Goal: Find specific page/section: Find specific page/section

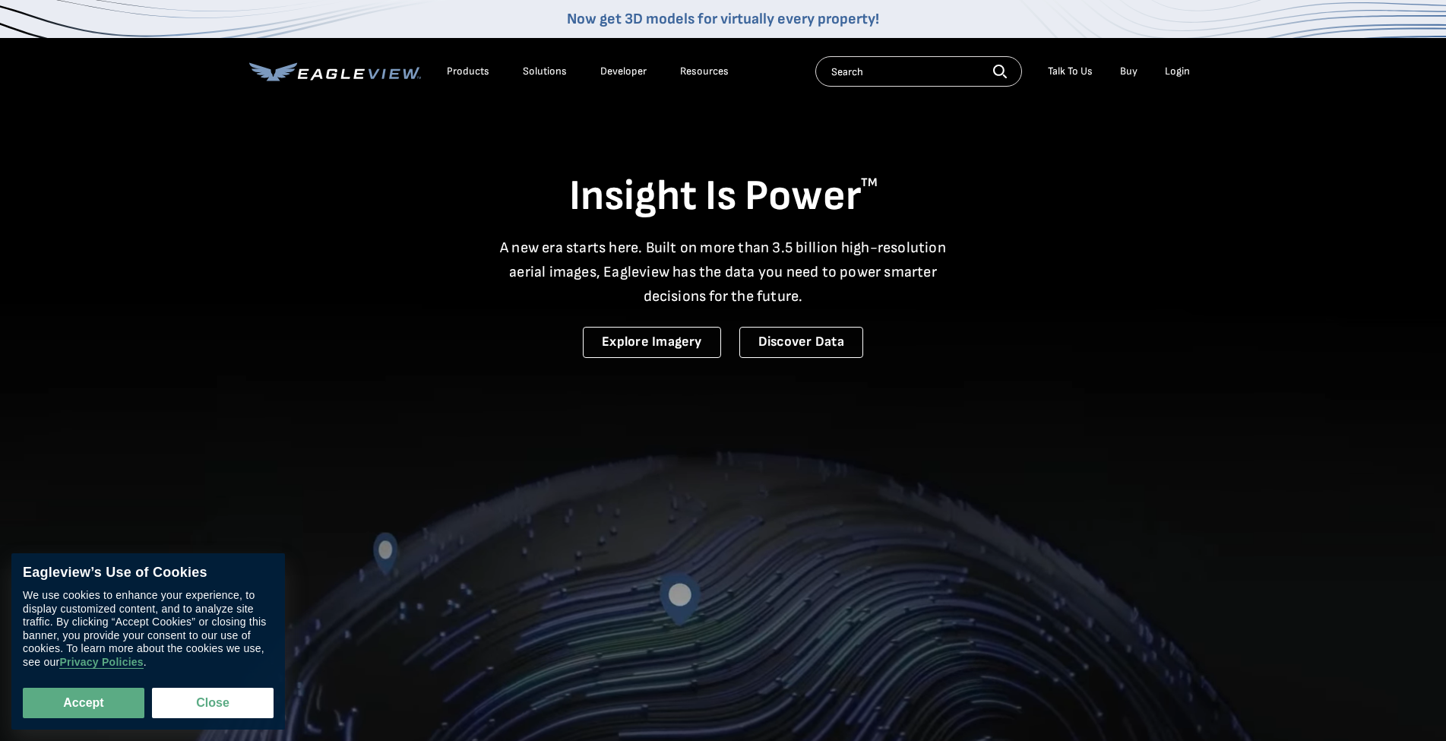
click at [1179, 70] on div "Login" at bounding box center [1177, 72] width 25 height 14
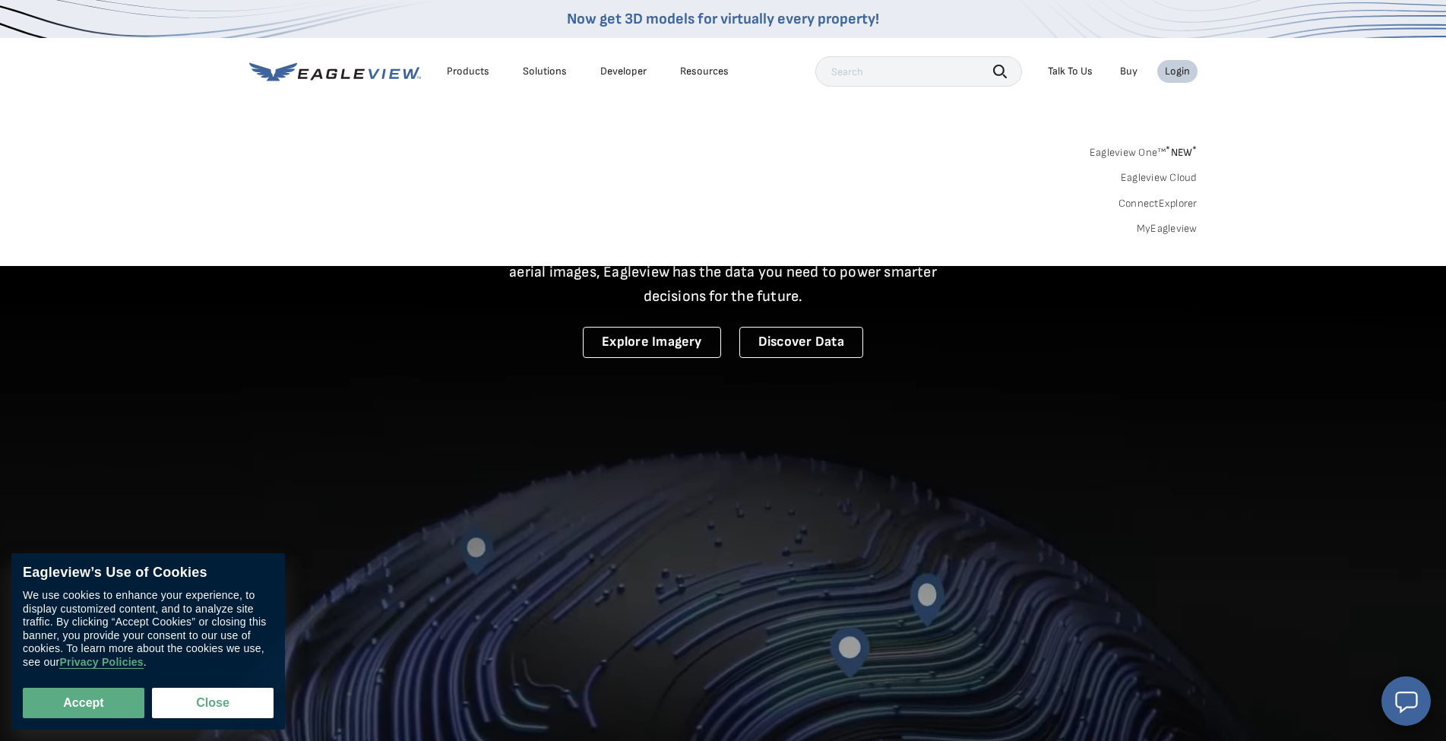
click at [1179, 76] on div "Login" at bounding box center [1177, 72] width 25 height 14
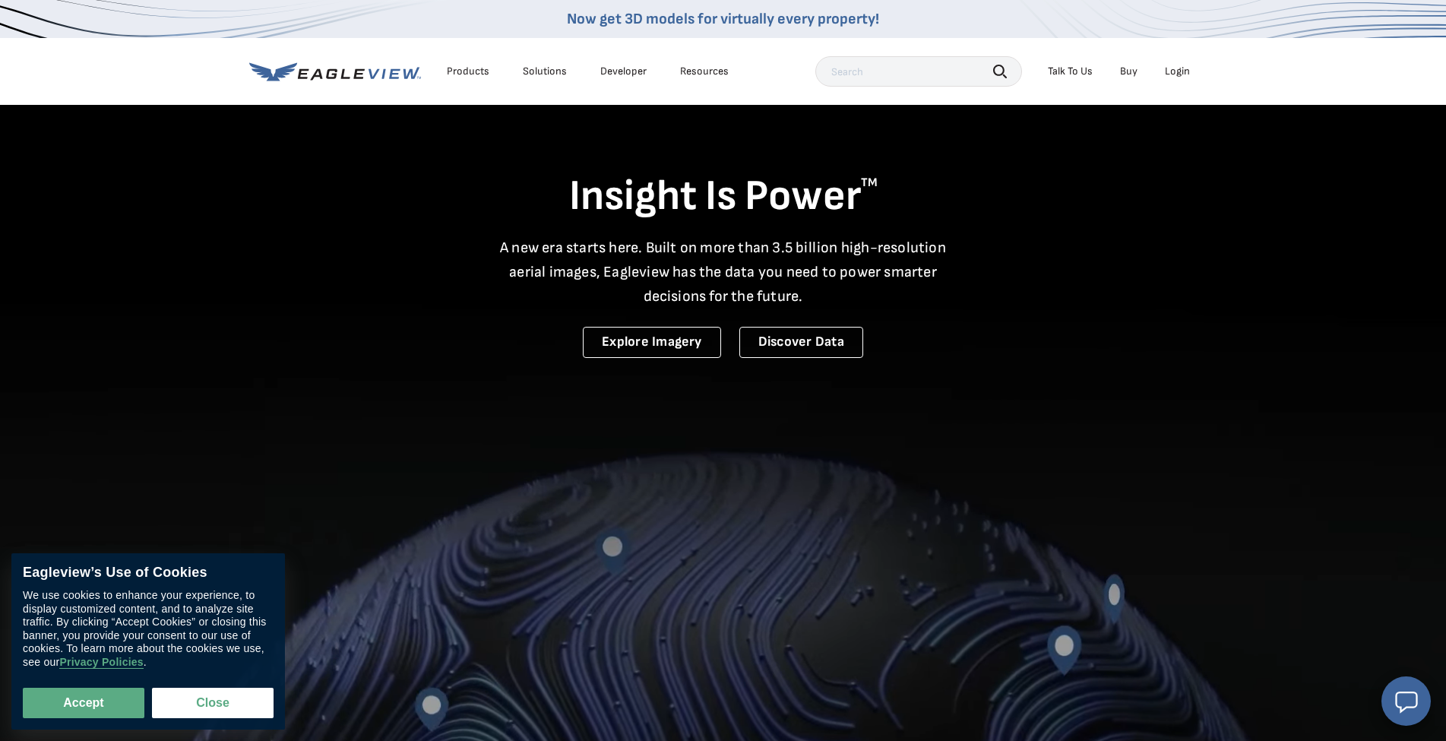
click at [1180, 76] on div "Login" at bounding box center [1177, 72] width 25 height 14
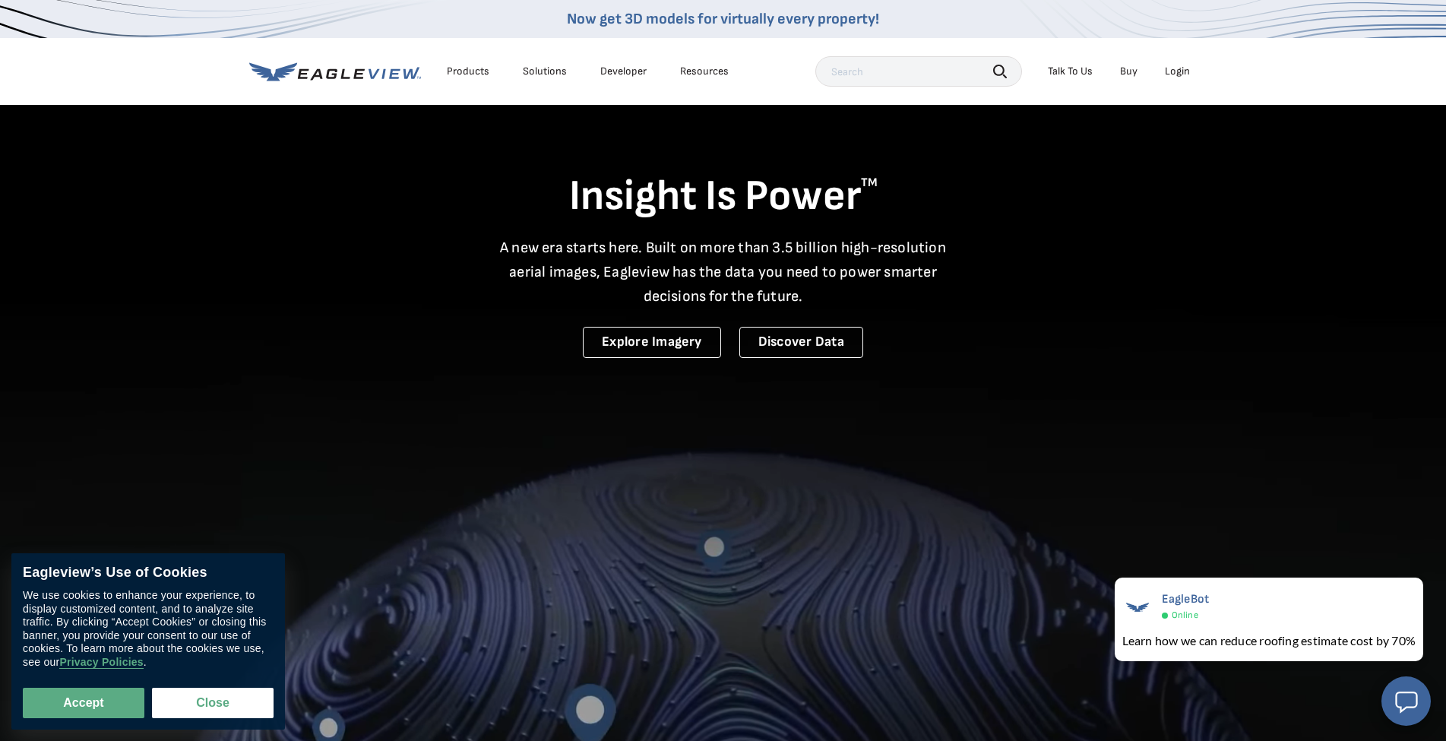
click at [1181, 71] on div "Login" at bounding box center [1177, 72] width 25 height 14
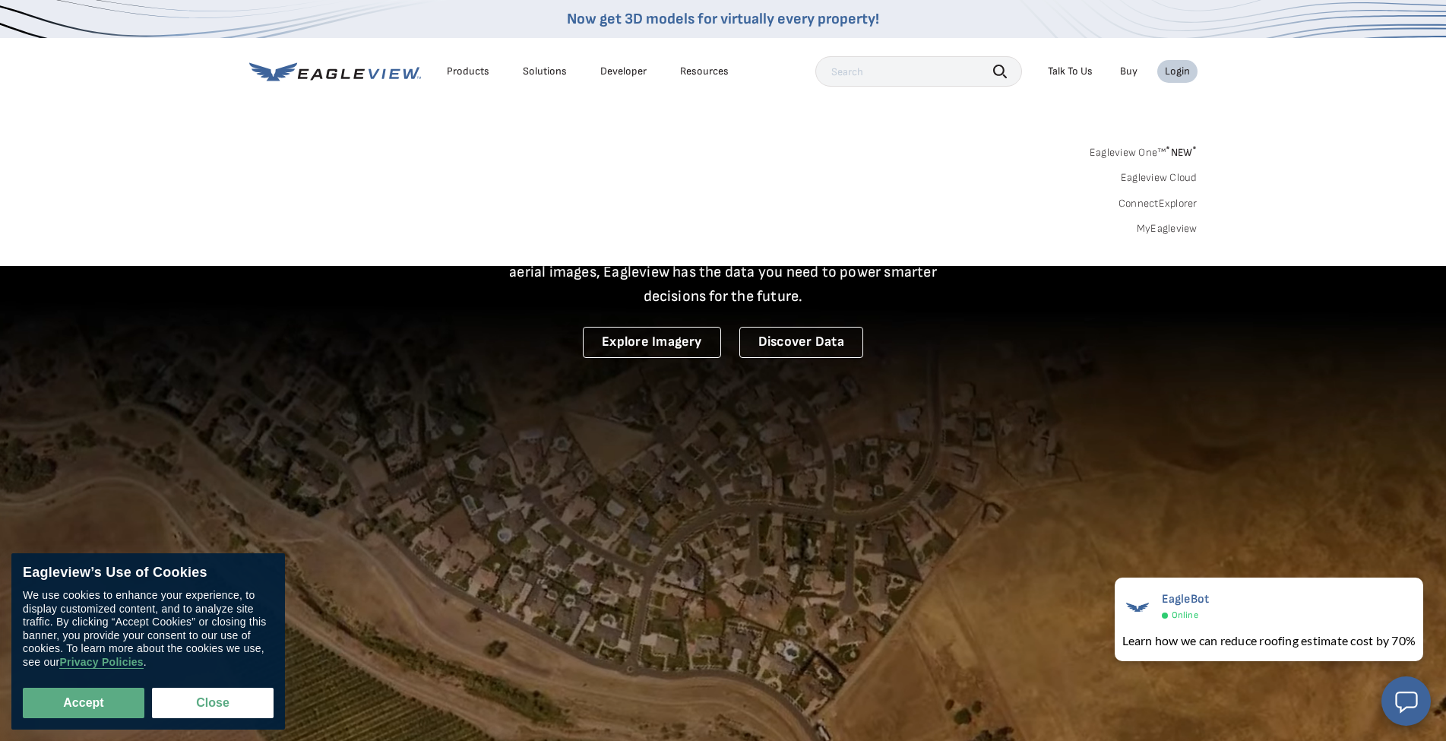
click at [1187, 72] on div "Login" at bounding box center [1177, 72] width 25 height 14
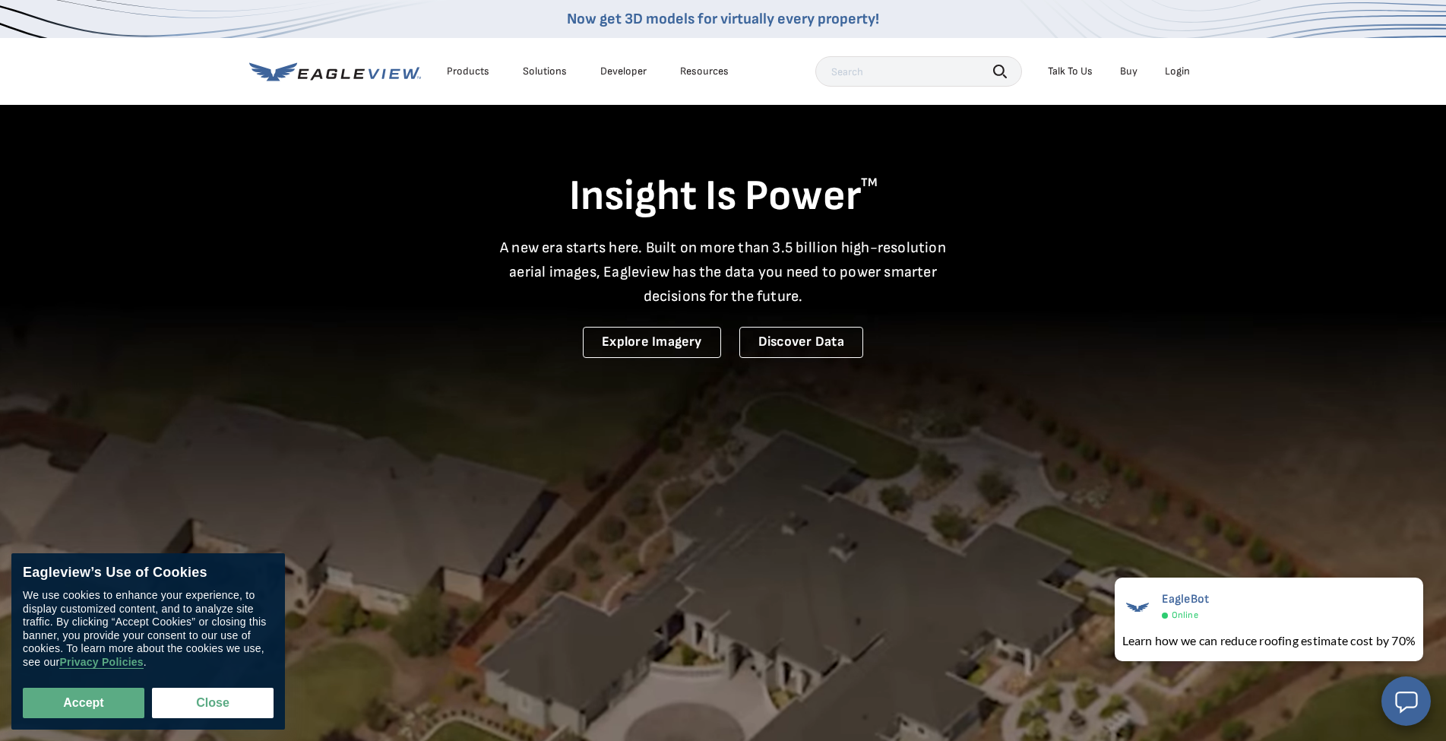
click at [1187, 72] on div "Login" at bounding box center [1177, 72] width 25 height 14
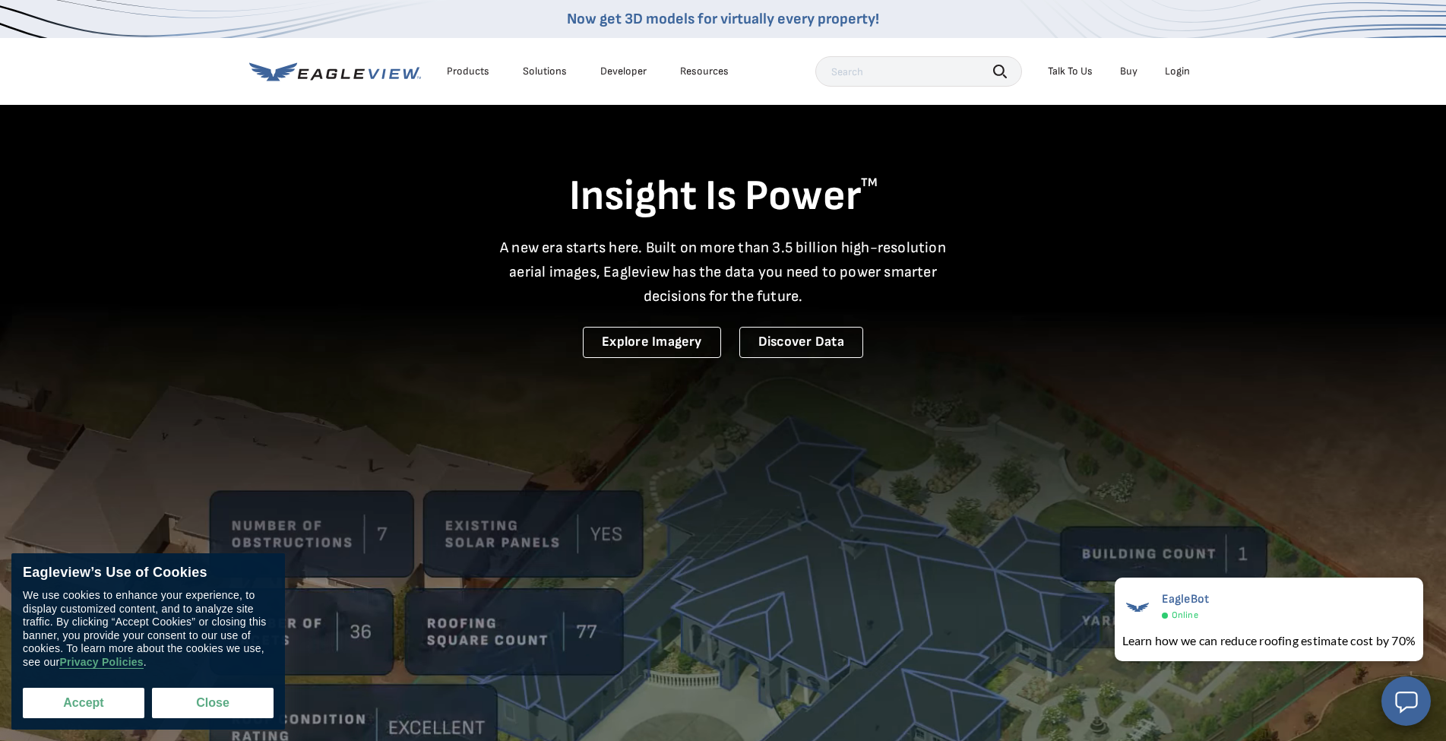
click at [93, 696] on button "Accept" at bounding box center [84, 703] width 122 height 30
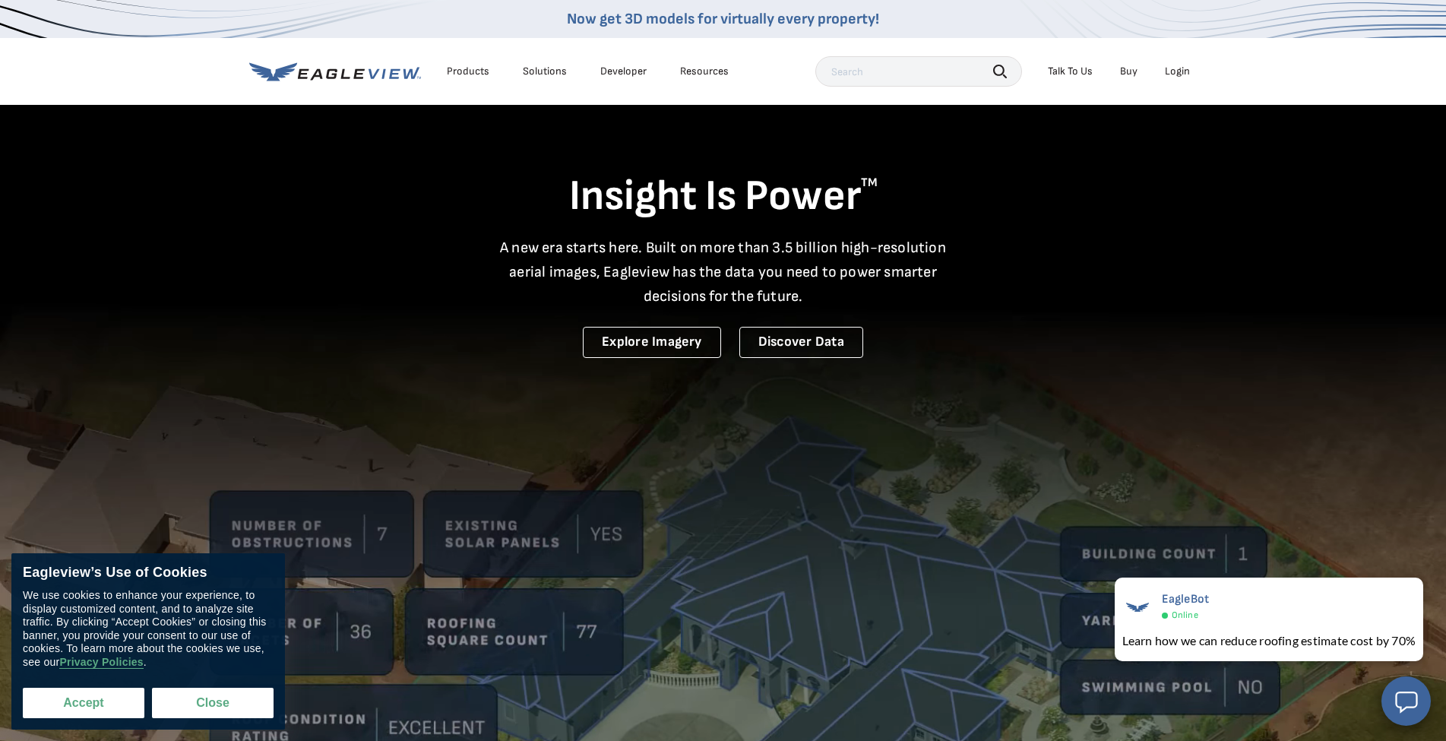
checkbox input "true"
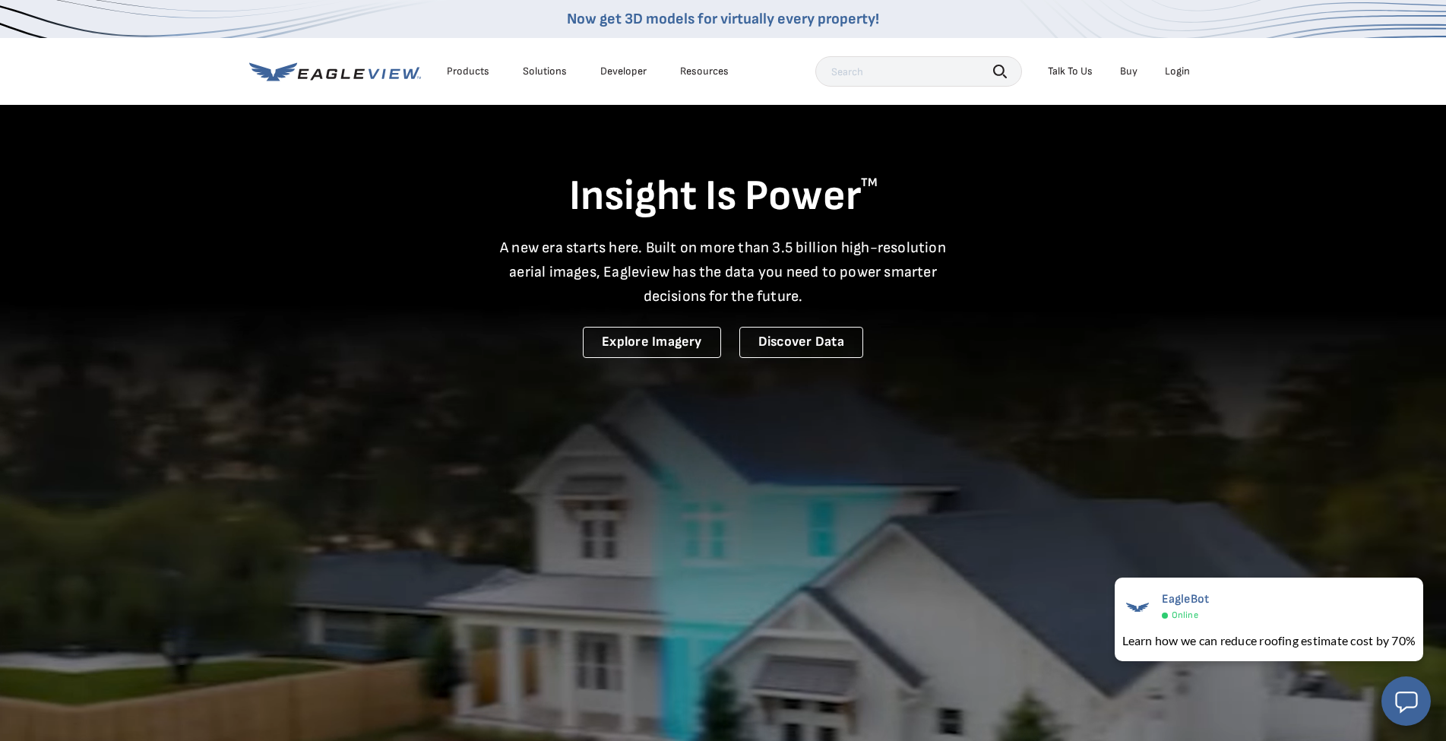
click at [1165, 76] on div "Login" at bounding box center [1177, 72] width 25 height 14
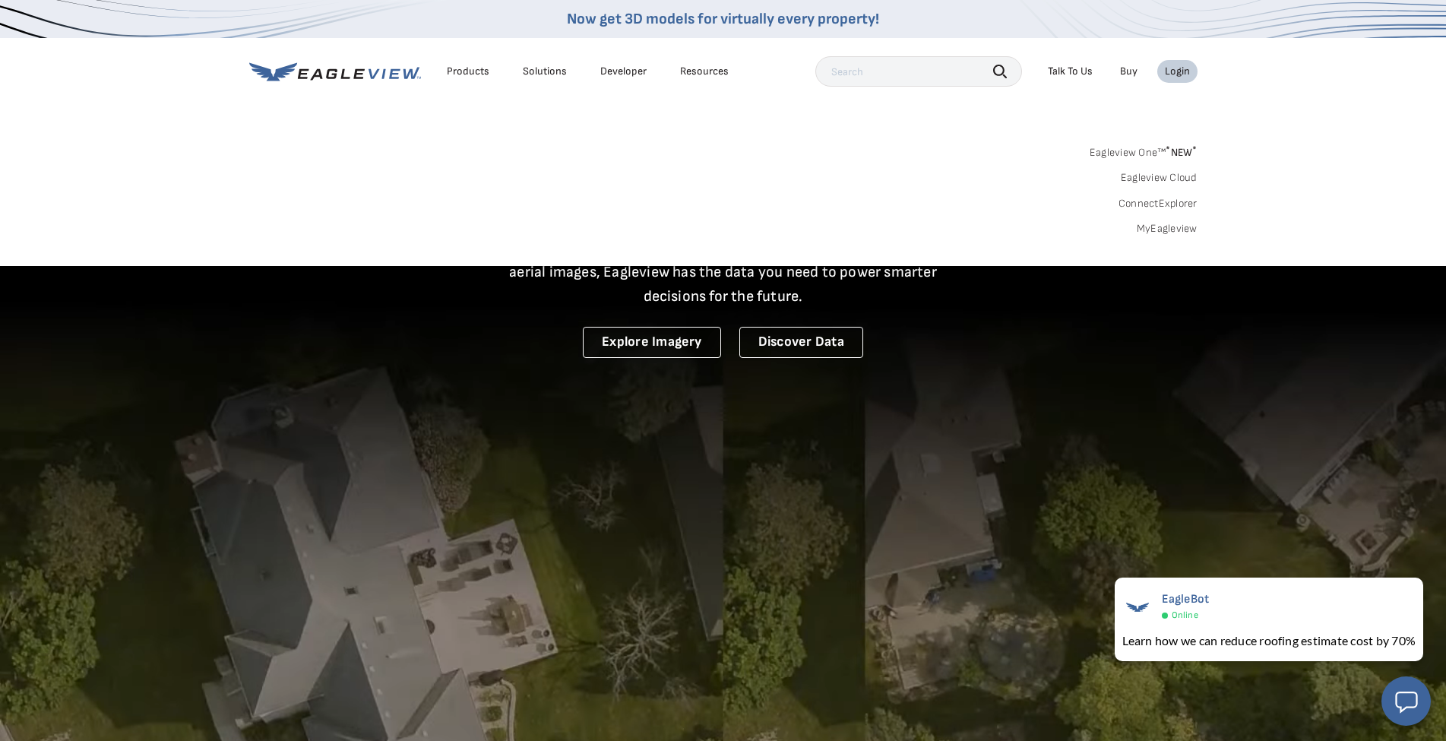
click at [1156, 225] on link "MyEagleview" at bounding box center [1166, 229] width 61 height 14
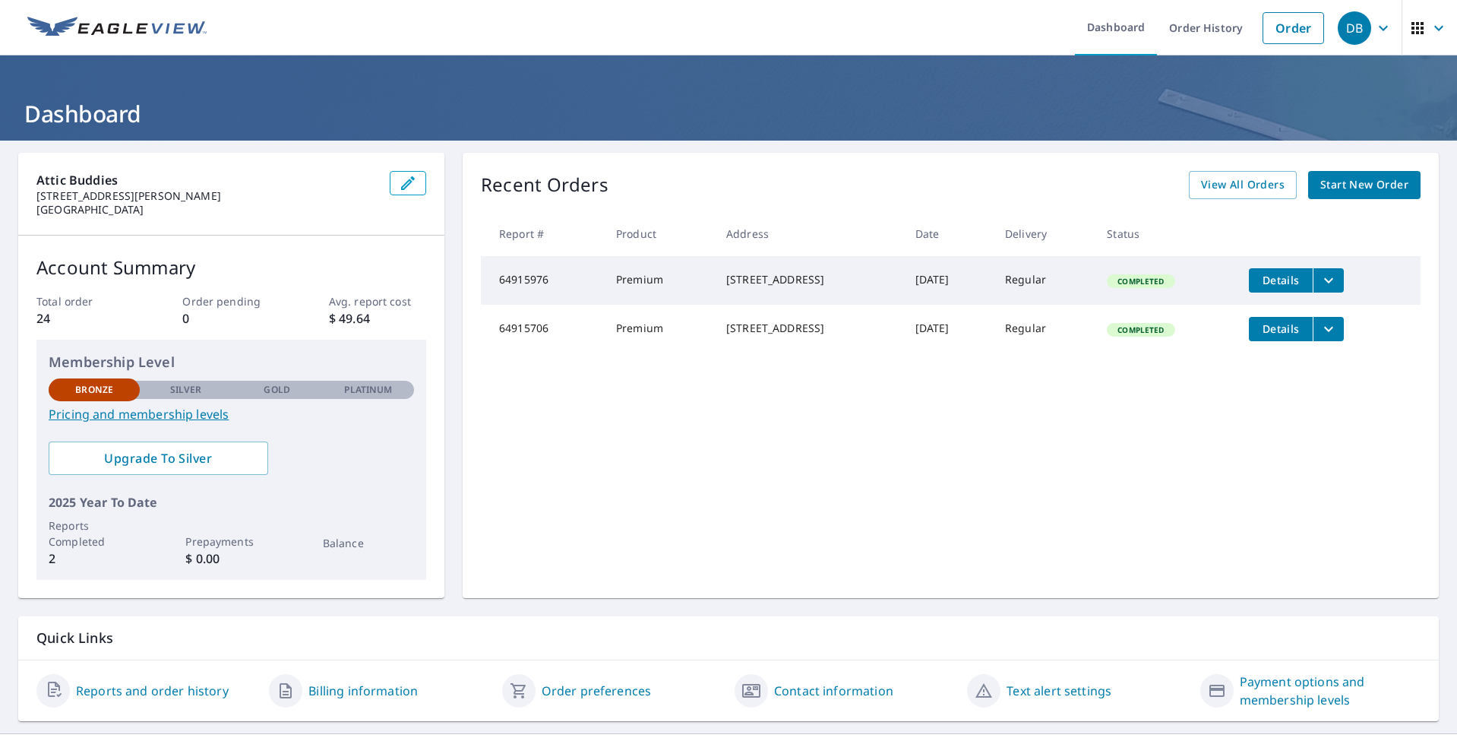
click at [1430, 27] on icon "button" at bounding box center [1439, 28] width 18 height 18
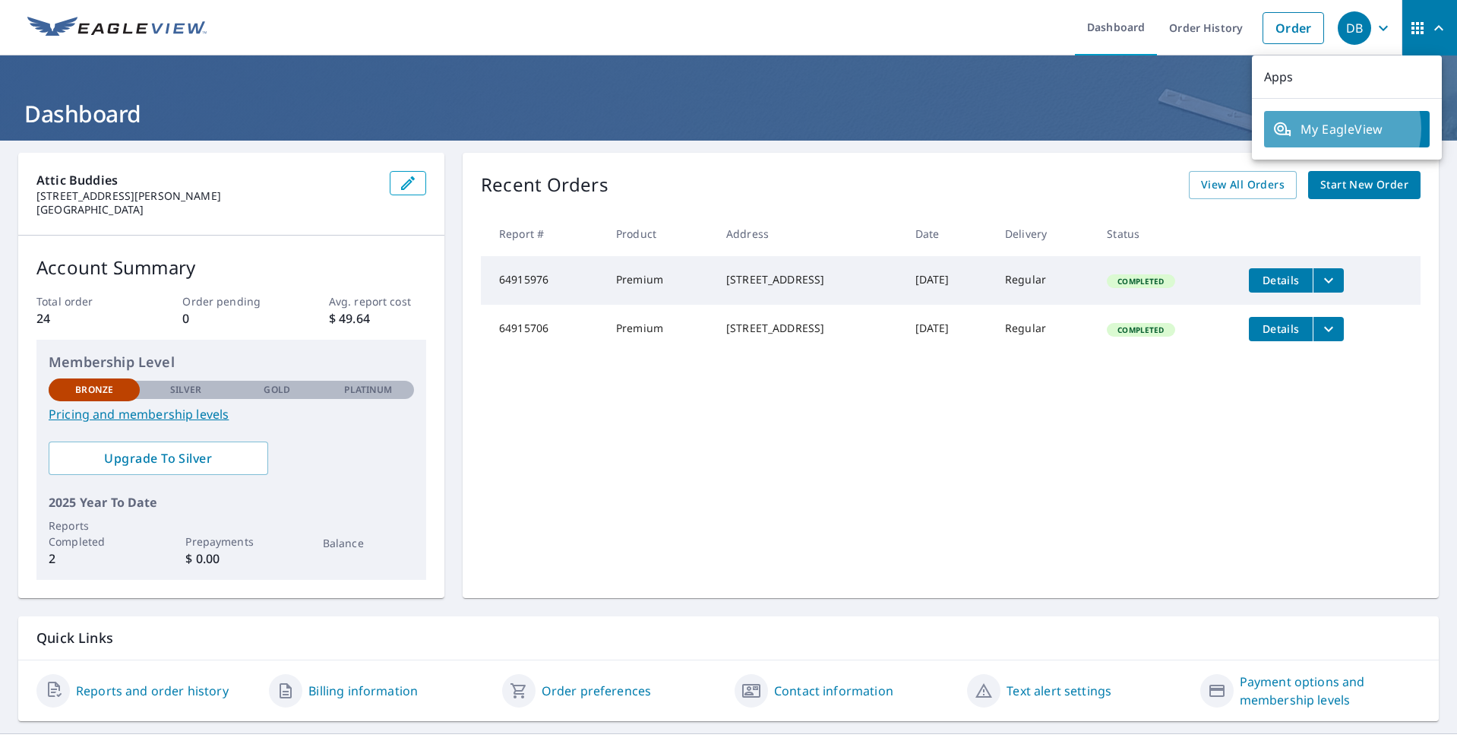
click at [1335, 128] on span "My EagleView" at bounding box center [1346, 129] width 147 height 18
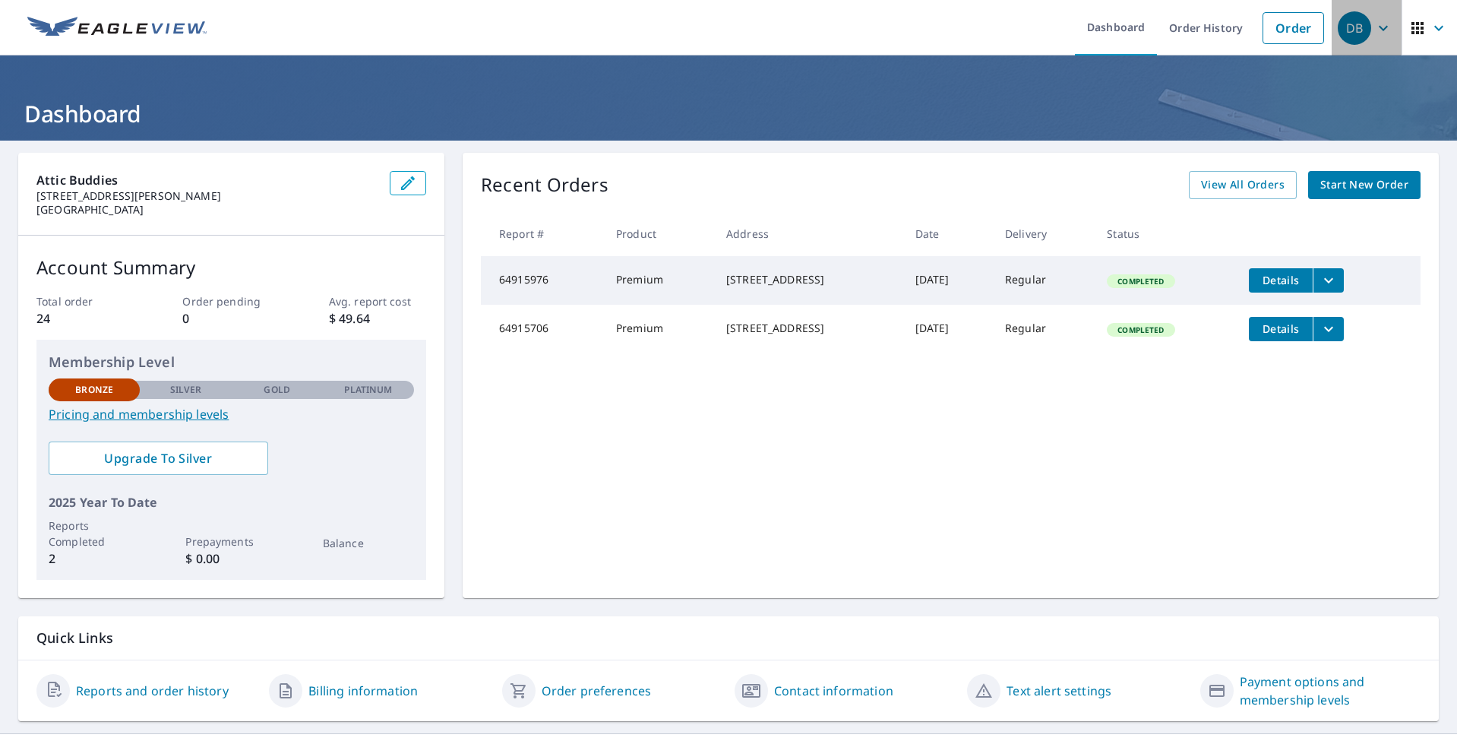
click at [1379, 28] on icon "button" at bounding box center [1383, 27] width 9 height 5
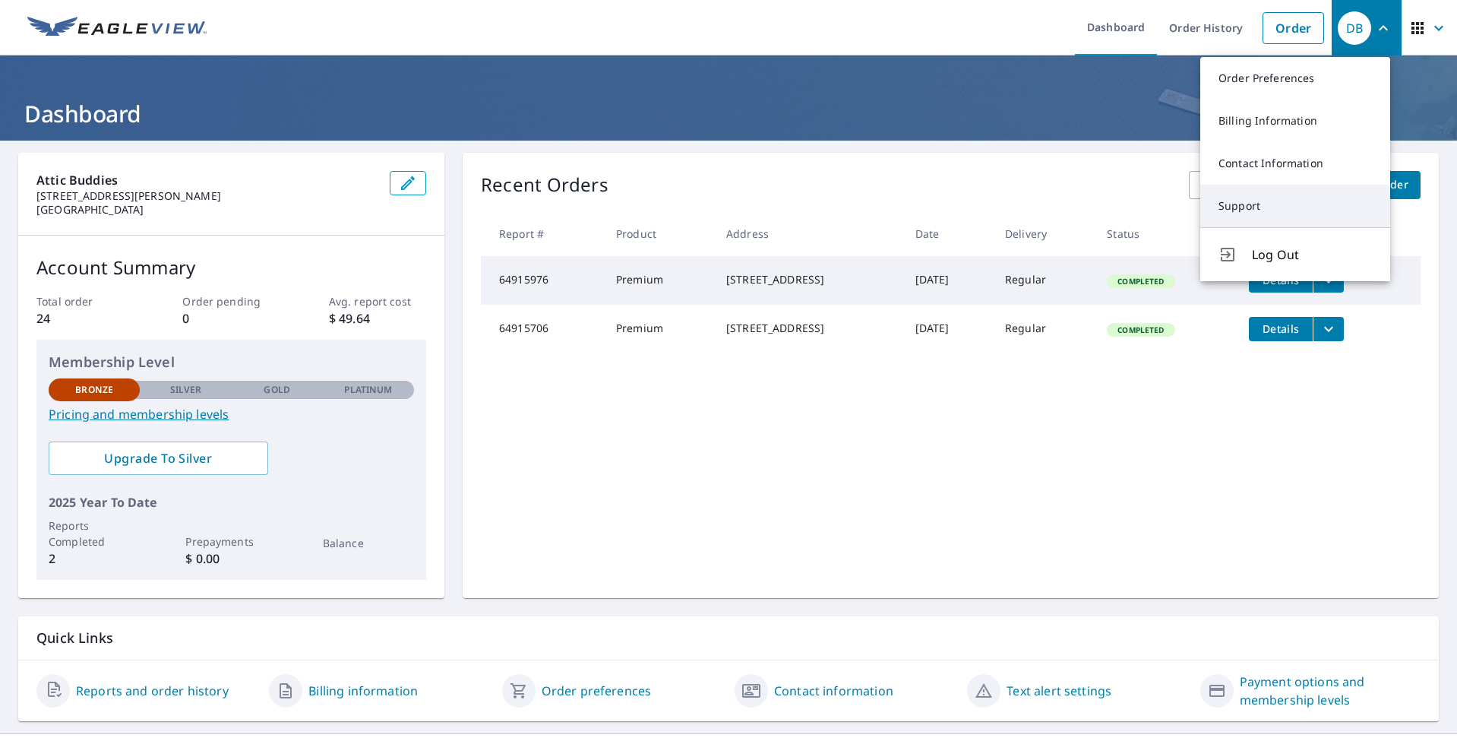
click at [1240, 202] on link "Support" at bounding box center [1295, 206] width 190 height 43
